Goal: Find specific page/section: Find specific page/section

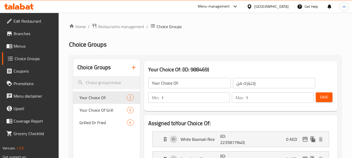
click at [263, 6] on div "[GEOGRAPHIC_DATA]" at bounding box center [271, 7] width 34 height 6
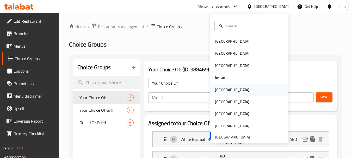
click at [217, 90] on div "[GEOGRAPHIC_DATA]" at bounding box center [232, 90] width 34 height 6
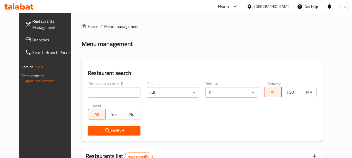
click at [230, 6] on div "Plugins" at bounding box center [223, 6] width 11 height 6
click at [209, 47] on div "Restaurant-Management" at bounding box center [209, 47] width 41 height 6
